Goal: Transaction & Acquisition: Purchase product/service

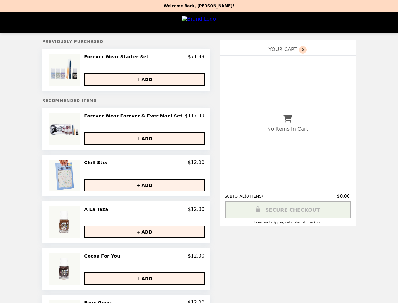
click at [78, 70] on img at bounding box center [65, 70] width 33 height 32
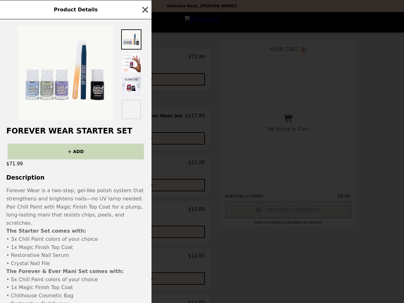
click at [145, 80] on div "Product Details Forever Wear Starter Set + ADD $71.99 Description Forever Wear …" at bounding box center [202, 151] width 404 height 303
click at [78, 130] on h2 "Forever Wear Starter Set" at bounding box center [75, 131] width 151 height 9
click at [145, 117] on div "Product Details Forever Wear Starter Set + ADD $71.99 Description Forever Wear …" at bounding box center [202, 151] width 404 height 303
click at [145, 139] on div "Forever Wear Starter Set + ADD $71.99 Description Forever Wear is a two-step, g…" at bounding box center [75, 161] width 151 height 284
click at [78, 177] on img at bounding box center [65, 176] width 33 height 32
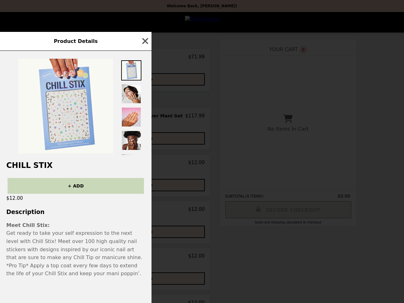
click at [145, 164] on div "Product Details Chill Stix + ADD $12.00 Description Meet Chill Stix: Get ready …" at bounding box center [202, 151] width 404 height 303
click at [145, 186] on div "+ ADD" at bounding box center [75, 183] width 151 height 21
click at [78, 223] on div "Product Details Chill Stix + ADD $12.00 Description Meet Chill Stix: Get ready …" at bounding box center [202, 151] width 404 height 303
